Goal: Find specific page/section: Find specific page/section

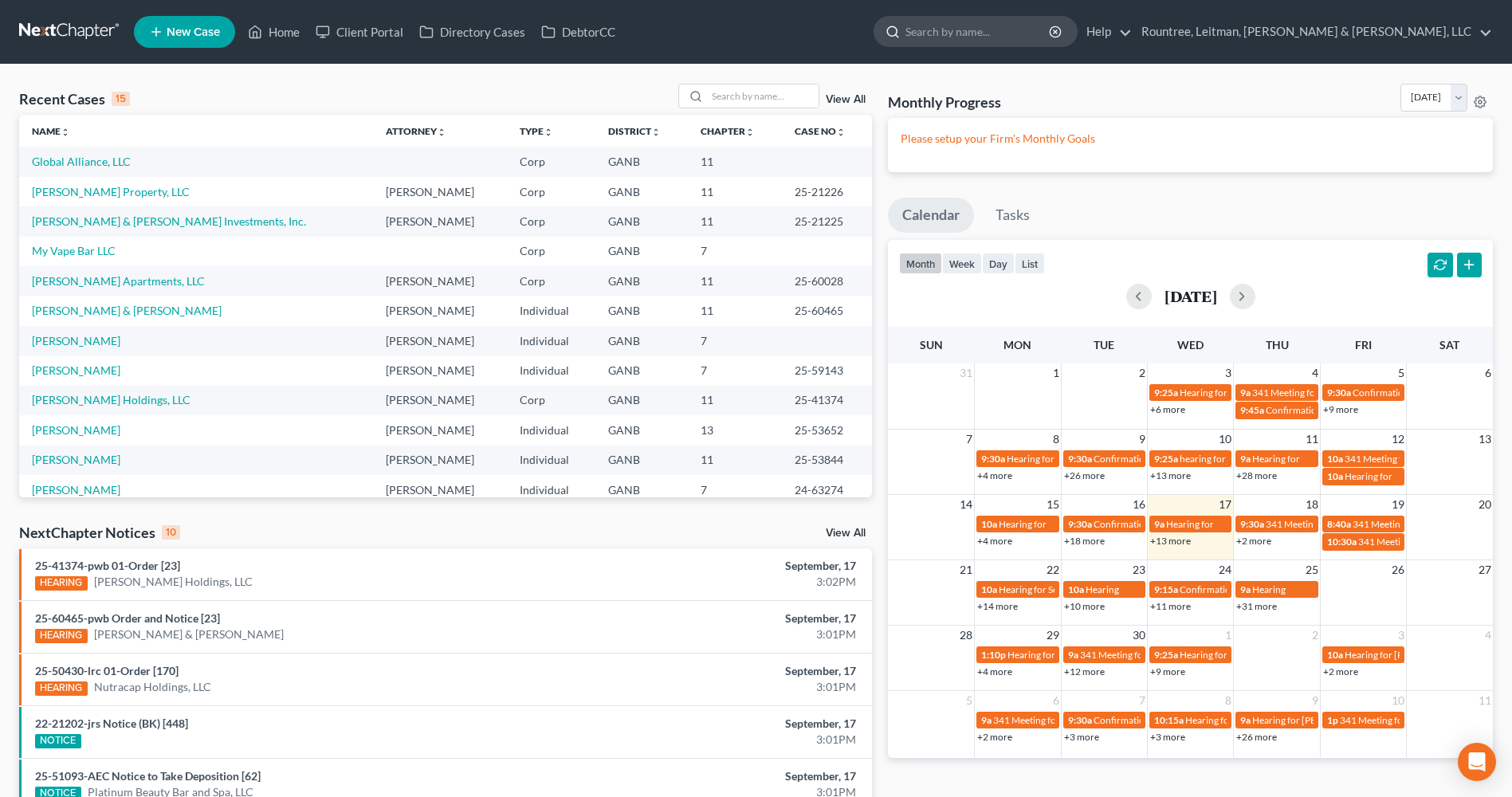
click at [1051, 32] on input "search" at bounding box center [978, 31] width 145 height 29
type input "m"
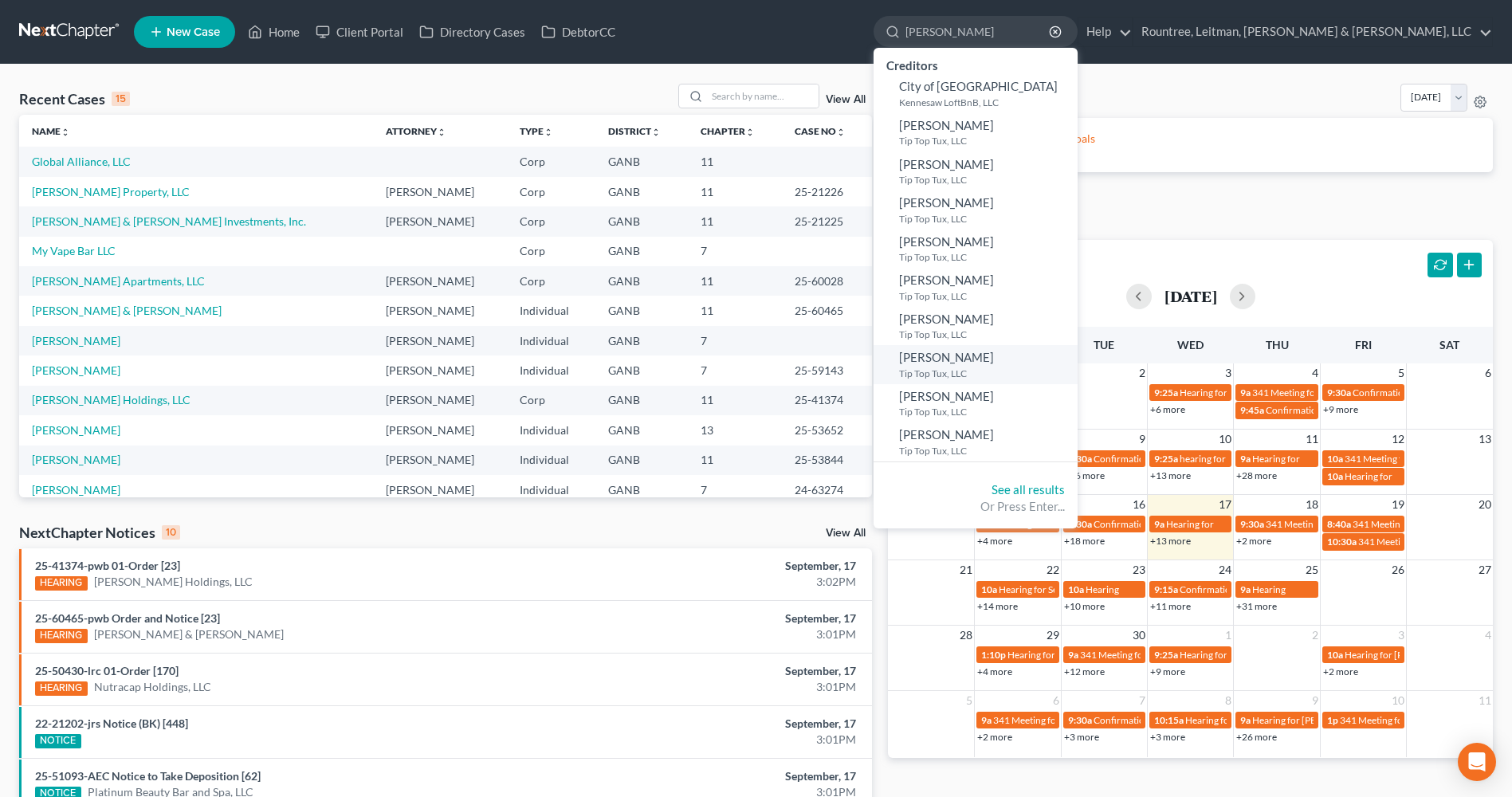
type input "[PERSON_NAME]"
click at [994, 363] on span "[PERSON_NAME]" at bounding box center [946, 356] width 95 height 14
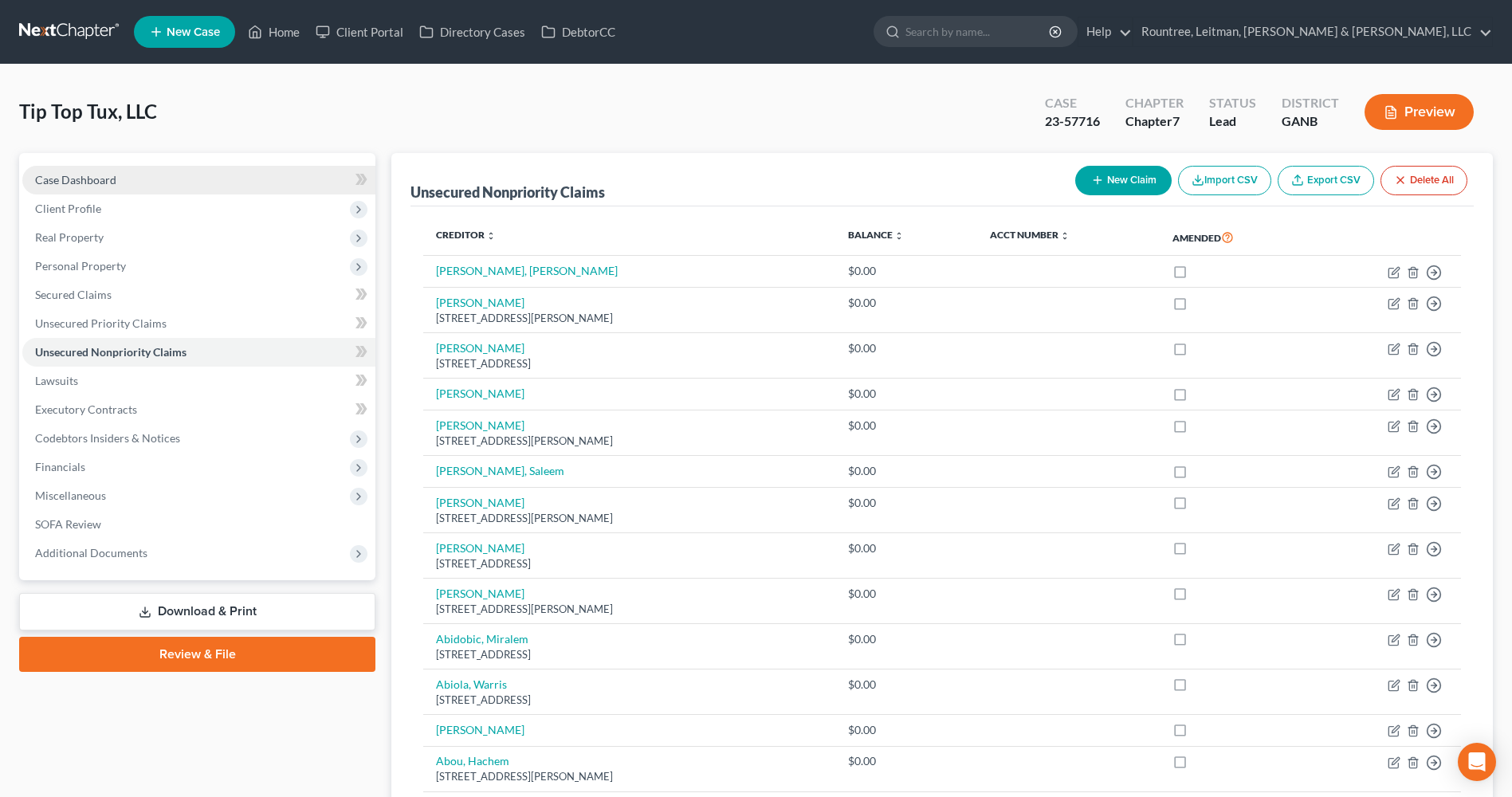
click at [75, 176] on span "Case Dashboard" at bounding box center [76, 179] width 82 height 13
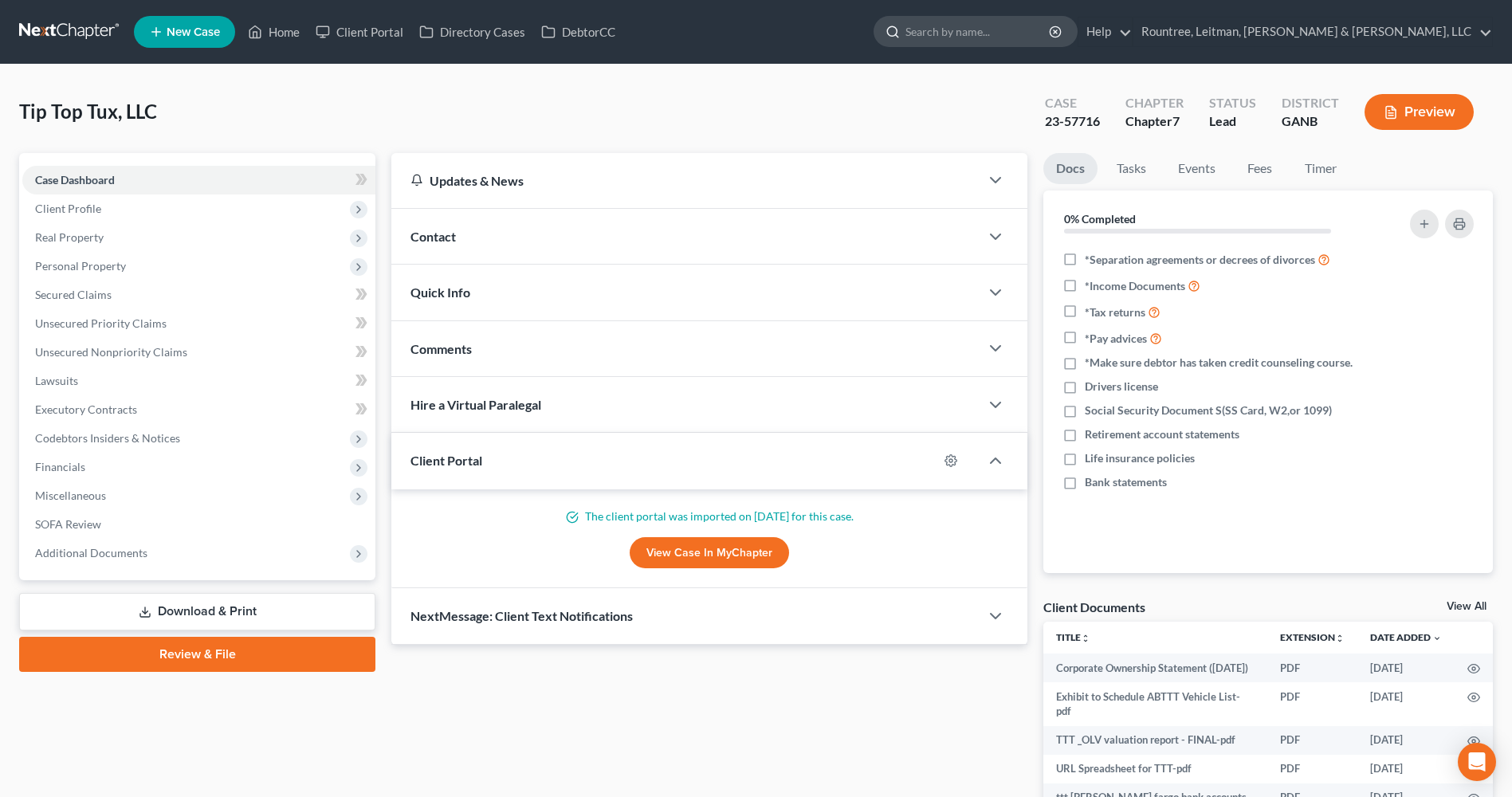
click at [1051, 33] on input "search" at bounding box center [978, 31] width 145 height 29
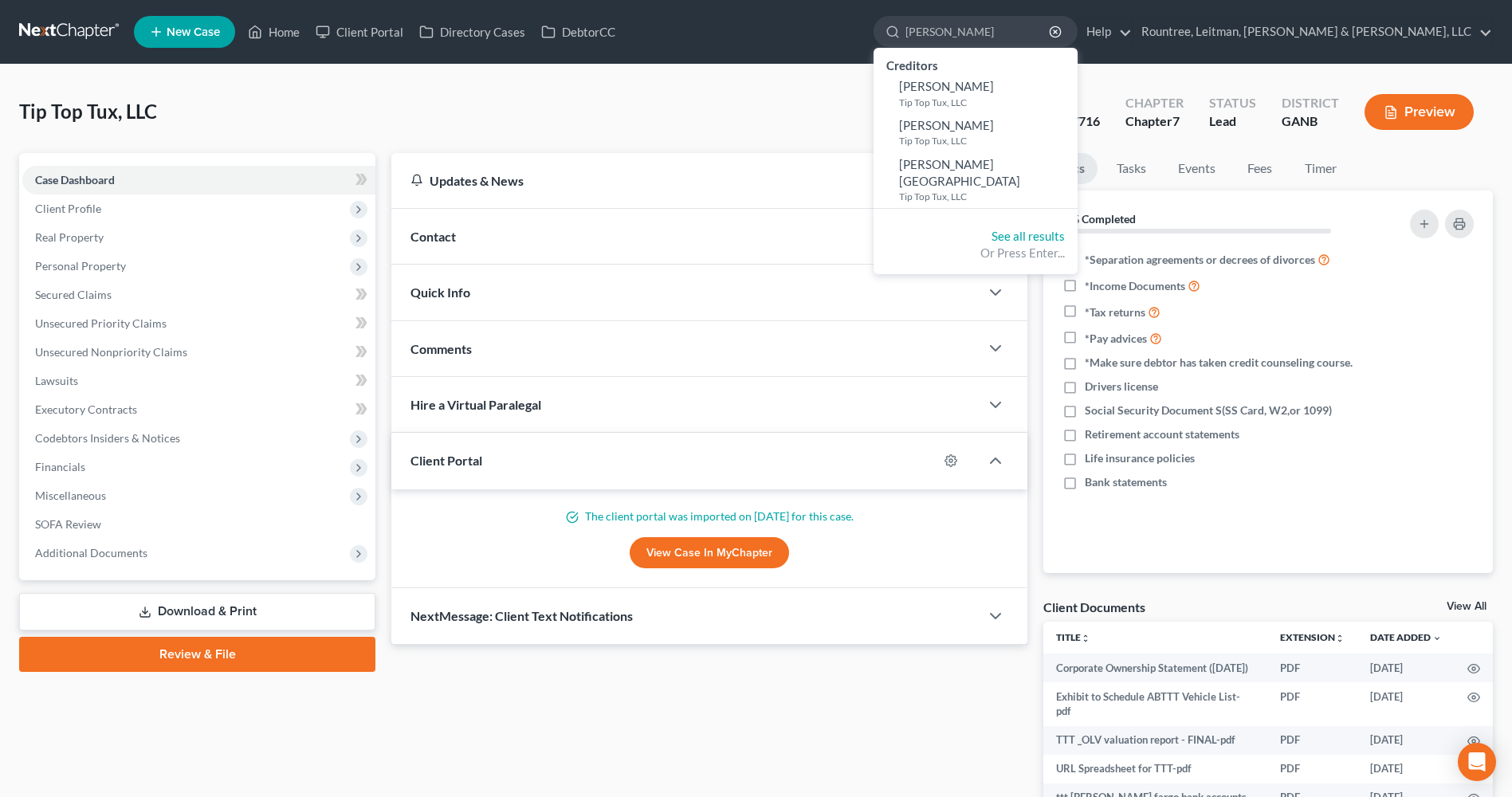
type input "[PERSON_NAME]"
click at [1077, 226] on div "See all results Or Press Enter..." at bounding box center [975, 245] width 204 height 59
click at [1065, 229] on link "See all results" at bounding box center [1028, 236] width 74 height 14
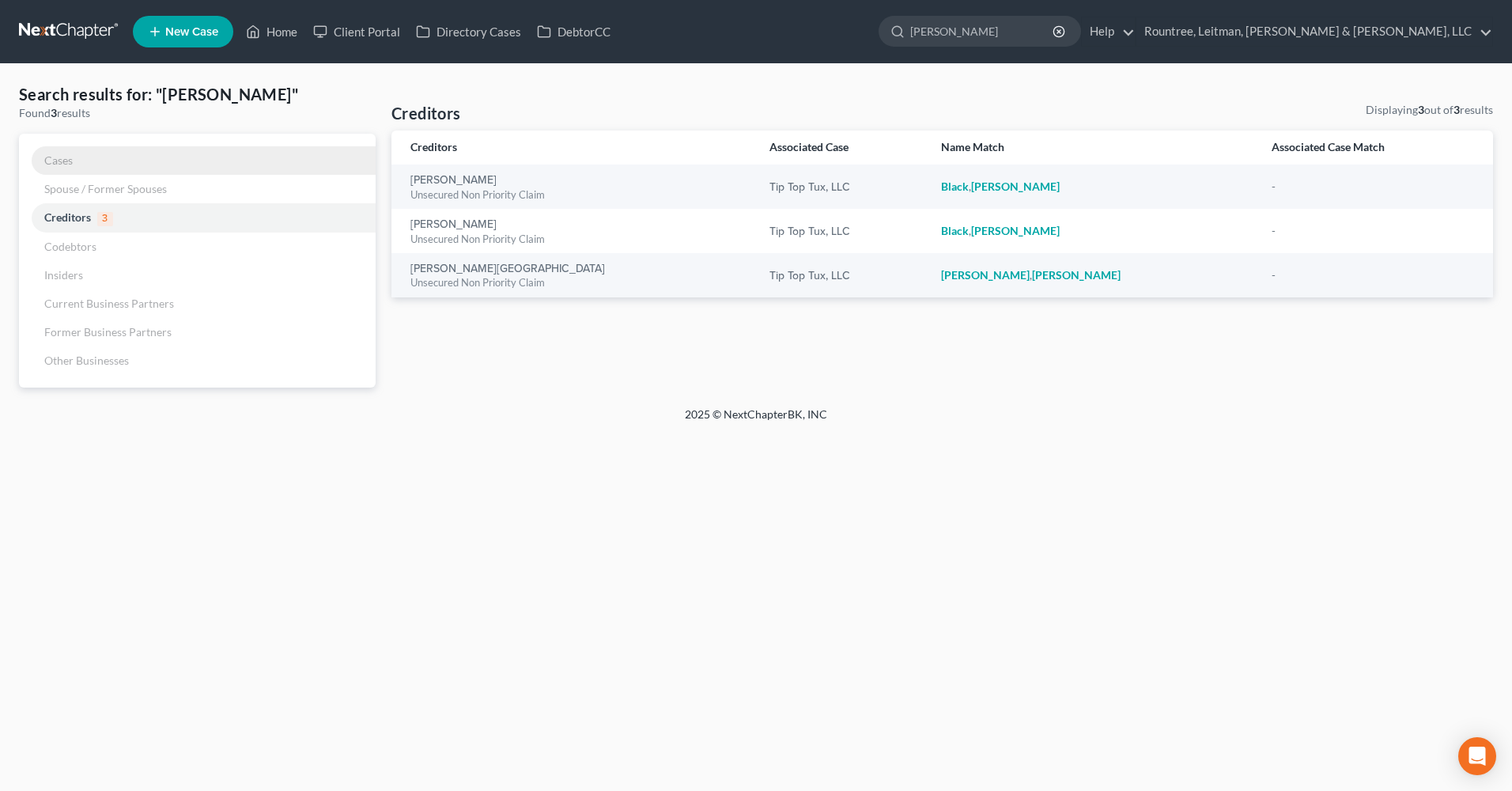
click at [73, 163] on link "Cases" at bounding box center [197, 160] width 356 height 28
click at [63, 167] on link "Cases" at bounding box center [197, 160] width 356 height 28
click at [77, 165] on link "Cases" at bounding box center [197, 160] width 356 height 28
click at [355, 33] on link "Client Portal" at bounding box center [356, 32] width 103 height 28
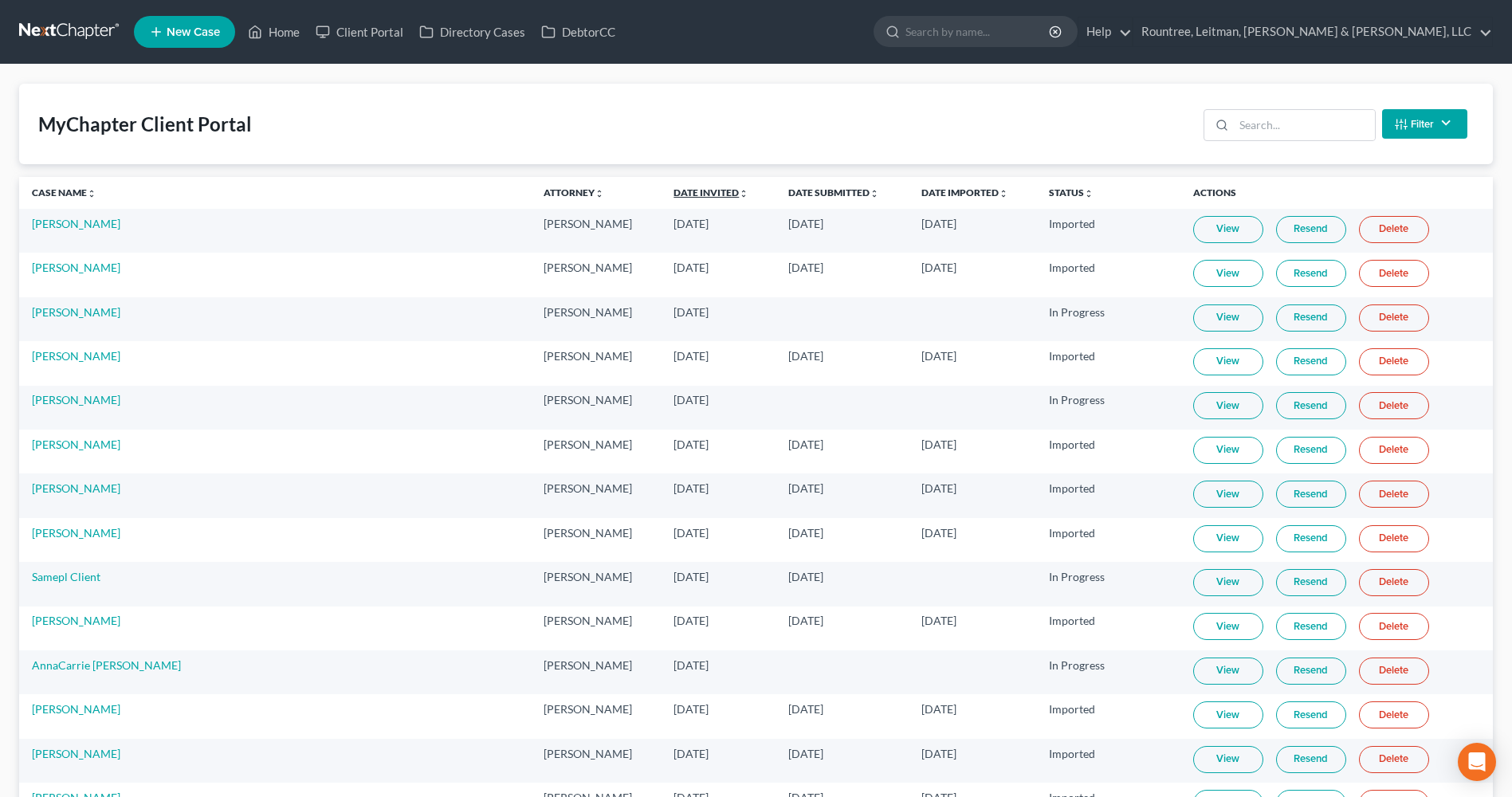
click at [673, 191] on link "Date Invited unfold_more expand_more expand_less" at bounding box center [710, 191] width 74 height 12
click at [672, 191] on link "Date Invited unfold_more expand_more expand_less" at bounding box center [710, 191] width 76 height 12
